Goal: Transaction & Acquisition: Purchase product/service

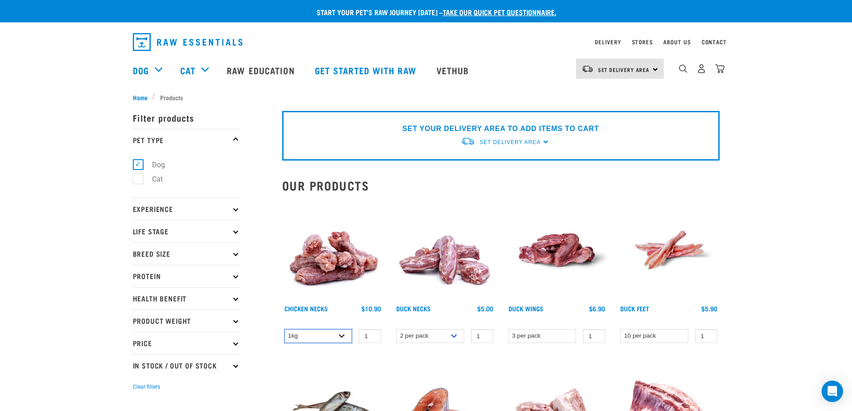
click at [340, 335] on select "1kg 2kg" at bounding box center [319, 336] width 68 height 14
click at [340, 334] on select "1kg 2kg" at bounding box center [319, 336] width 68 height 14
click at [340, 331] on select "1kg 2kg" at bounding box center [319, 336] width 68 height 14
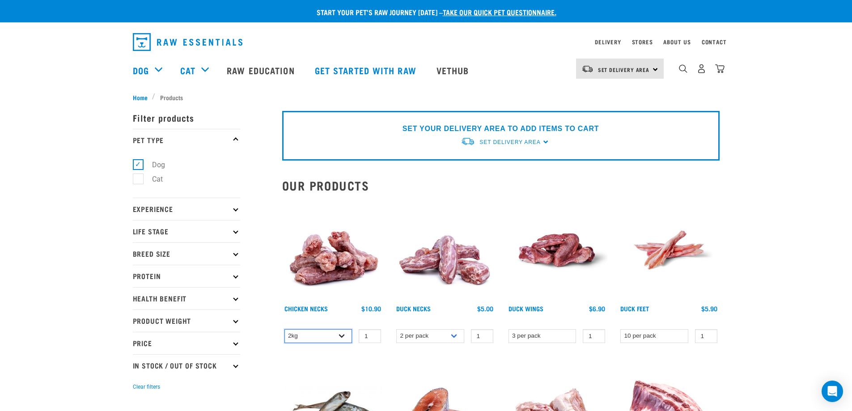
click at [285, 329] on select "1kg 2kg" at bounding box center [319, 336] width 68 height 14
click at [340, 335] on select "1kg 2kg" at bounding box center [319, 336] width 68 height 14
select select "363"
click at [285, 329] on select "1kg 2kg" at bounding box center [319, 336] width 68 height 14
click at [672, 338] on select "10 per pack" at bounding box center [654, 336] width 68 height 14
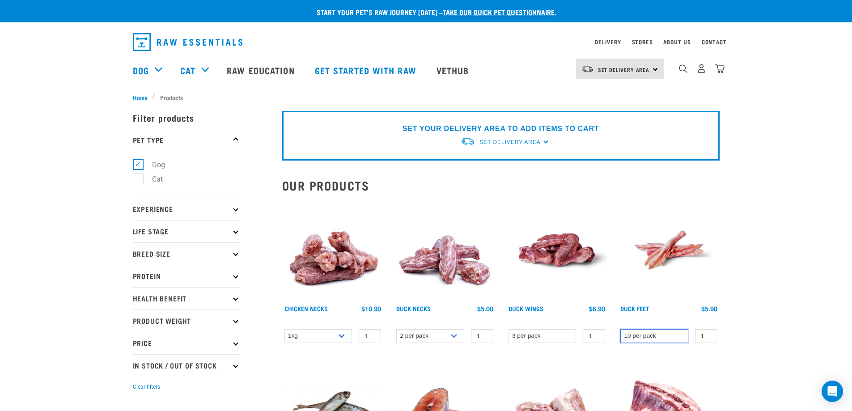
click at [672, 338] on select "10 per pack" at bounding box center [654, 336] width 68 height 14
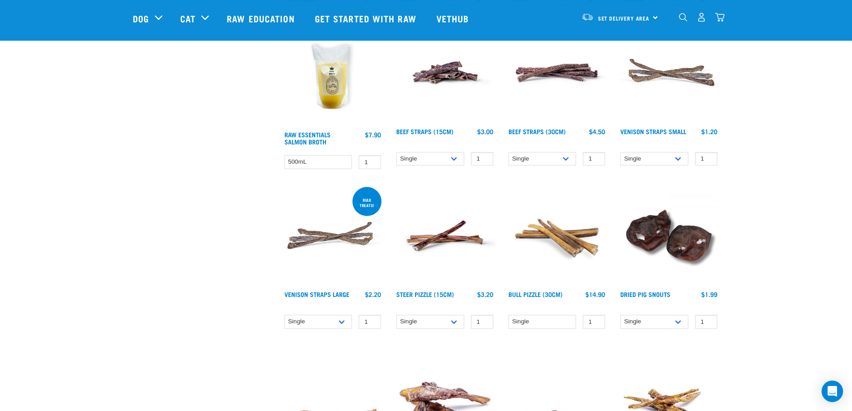
scroll to position [939, 0]
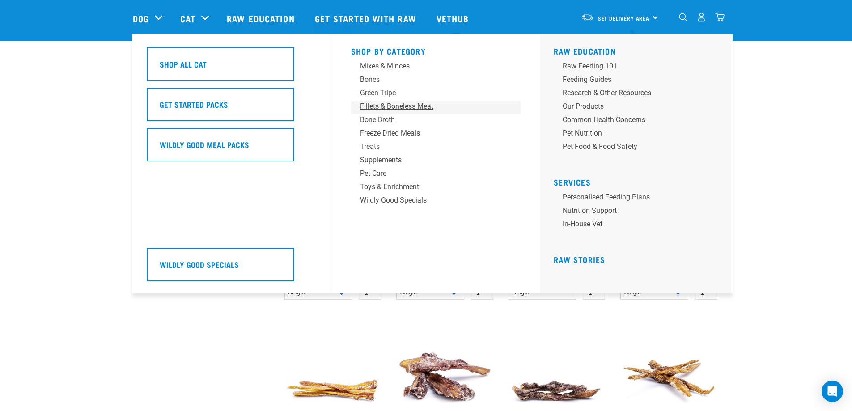
click at [392, 106] on div "Fillets & Boneless Meat" at bounding box center [430, 106] width 140 height 11
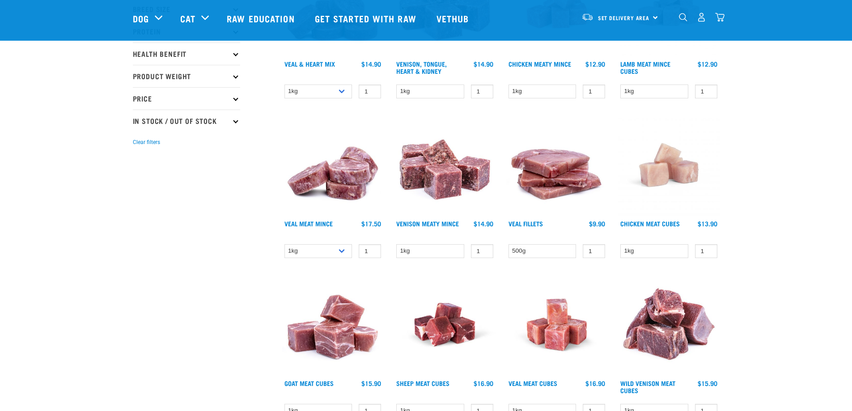
scroll to position [89, 0]
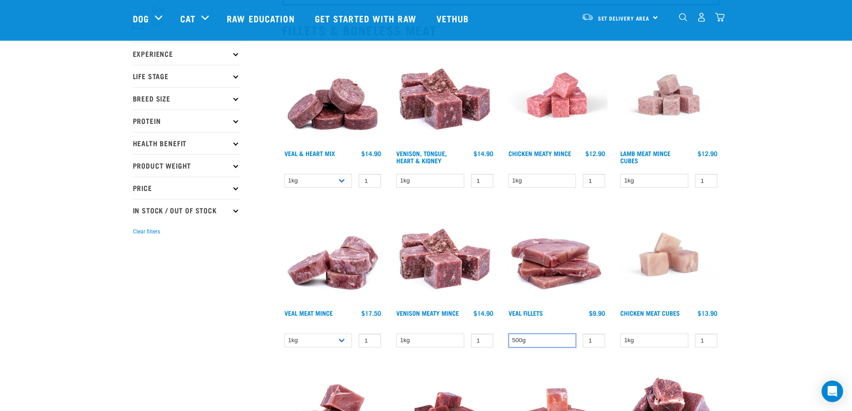
click at [547, 343] on select "500g" at bounding box center [543, 341] width 68 height 14
click at [340, 342] on select "1kg 3kg" at bounding box center [319, 341] width 68 height 14
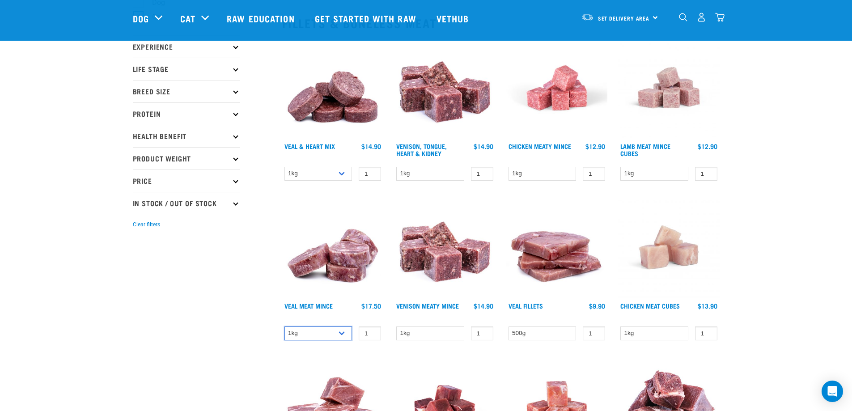
scroll to position [403, 0]
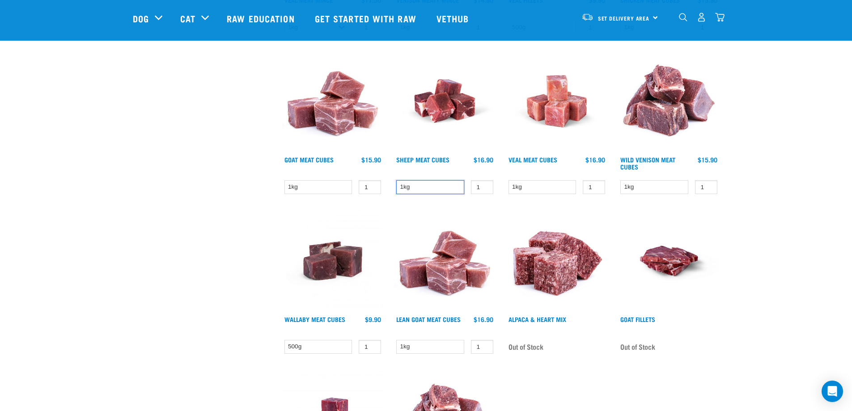
click at [448, 182] on select "1kg" at bounding box center [430, 187] width 68 height 14
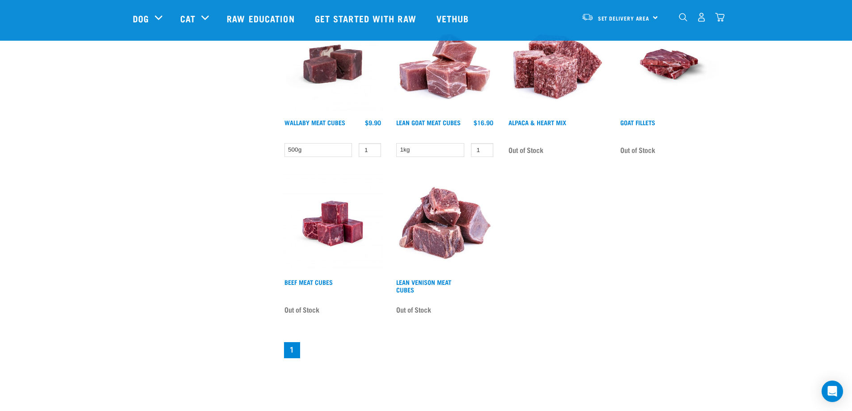
scroll to position [626, 0]
